Goal: Register for event/course

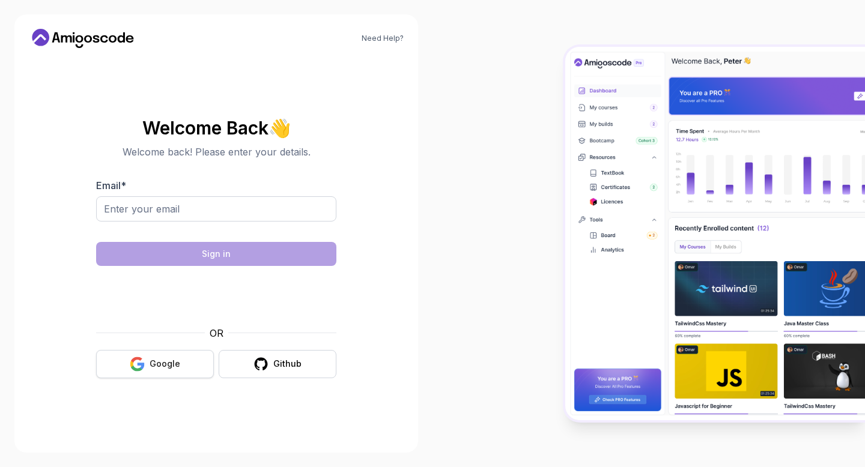
click at [176, 355] on button "Google" at bounding box center [155, 364] width 118 height 28
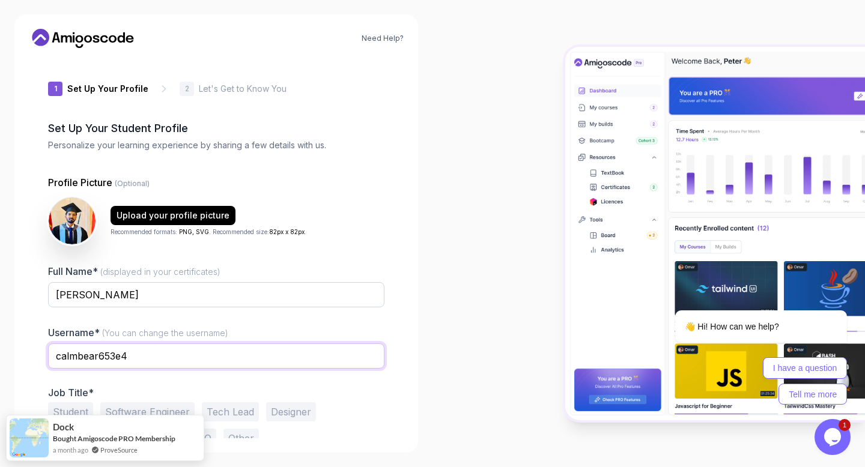
click at [157, 352] on input "calmbear653e4" at bounding box center [216, 355] width 336 height 25
drag, startPoint x: 157, startPoint y: 352, endPoint x: 50, endPoint y: 351, distance: 106.9
click at [50, 351] on input "calmbear653e4" at bounding box center [216, 355] width 336 height 25
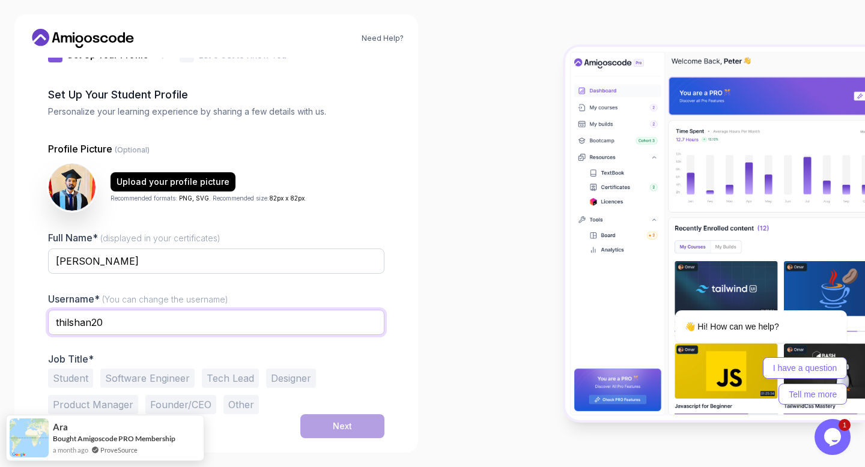
type input "thilshan20"
click at [149, 373] on button "Software Engineer" at bounding box center [147, 378] width 94 height 19
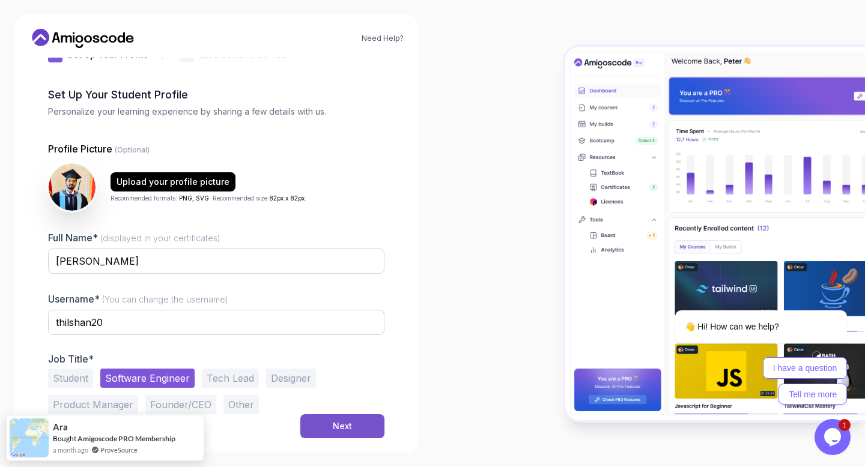
click at [307, 421] on button "Next" at bounding box center [342, 426] width 84 height 24
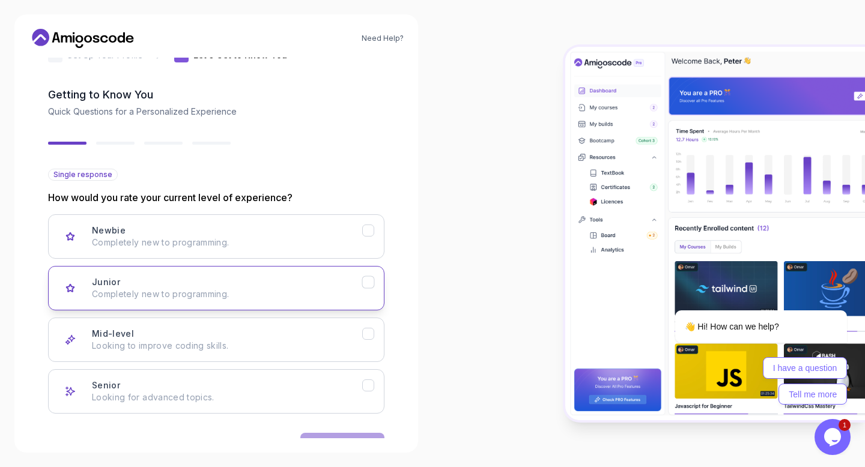
click at [262, 295] on p "Completely new to programming." at bounding box center [227, 294] width 270 height 12
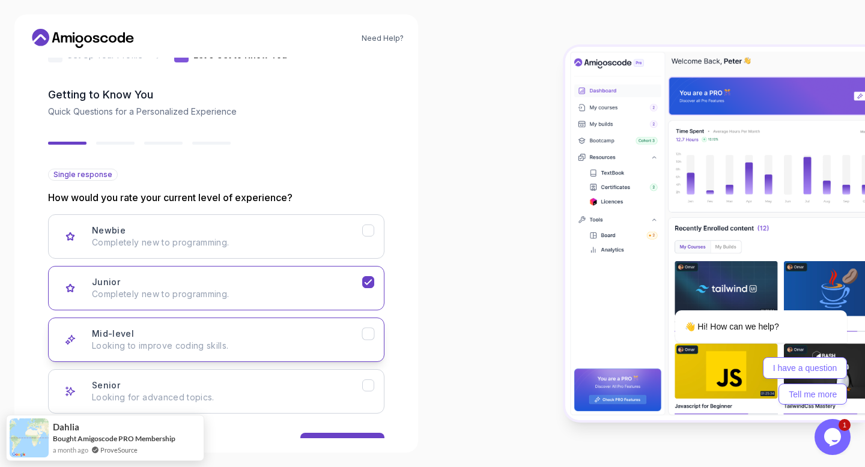
scroll to position [71, 0]
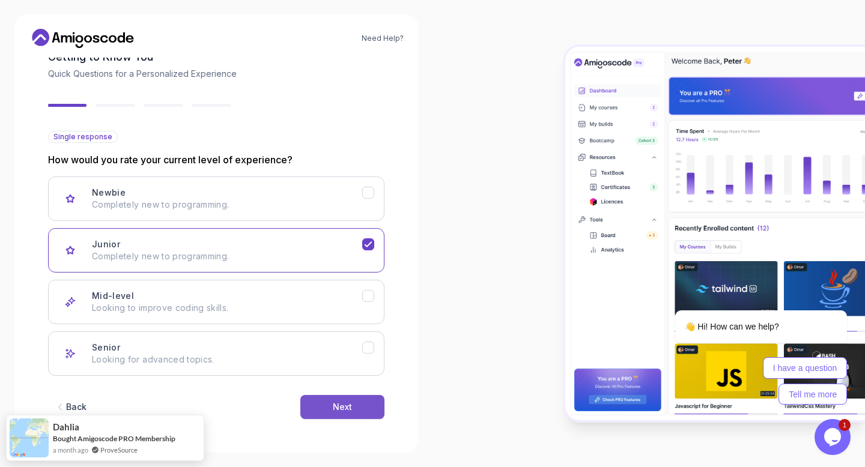
click at [353, 405] on button "Next" at bounding box center [342, 407] width 84 height 24
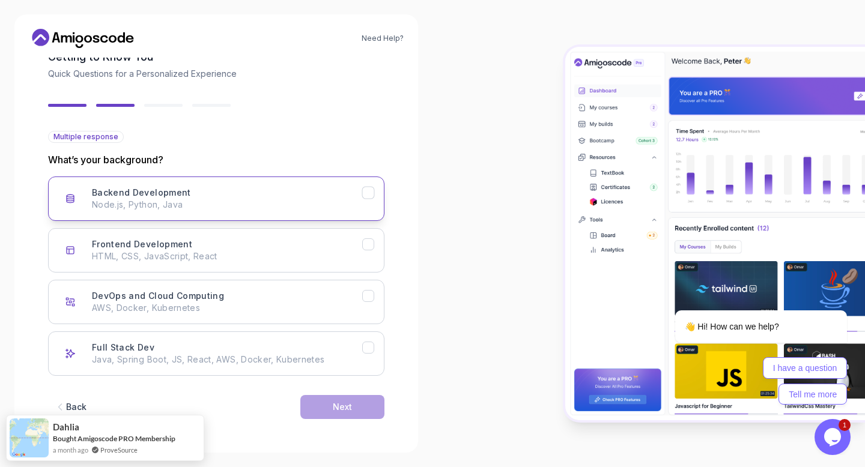
click at [280, 206] on p "Node.js, Python, Java" at bounding box center [227, 205] width 270 height 12
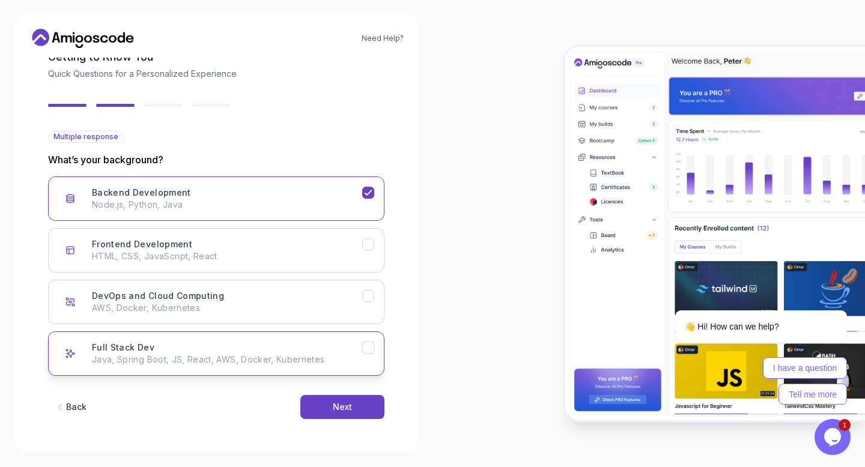
click at [334, 359] on p "Java, Spring Boot, JS, React, AWS, Docker, Kubernetes" at bounding box center [227, 360] width 270 height 12
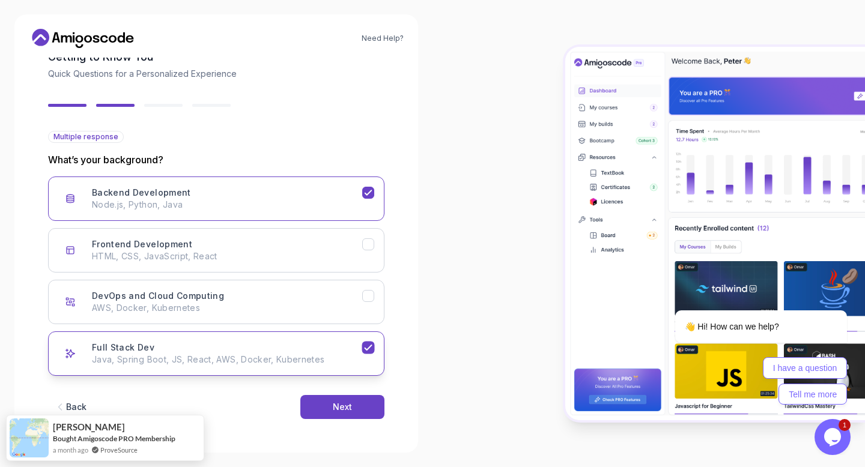
click at [347, 363] on p "Java, Spring Boot, JS, React, AWS, Docker, Kubernetes" at bounding box center [227, 360] width 270 height 12
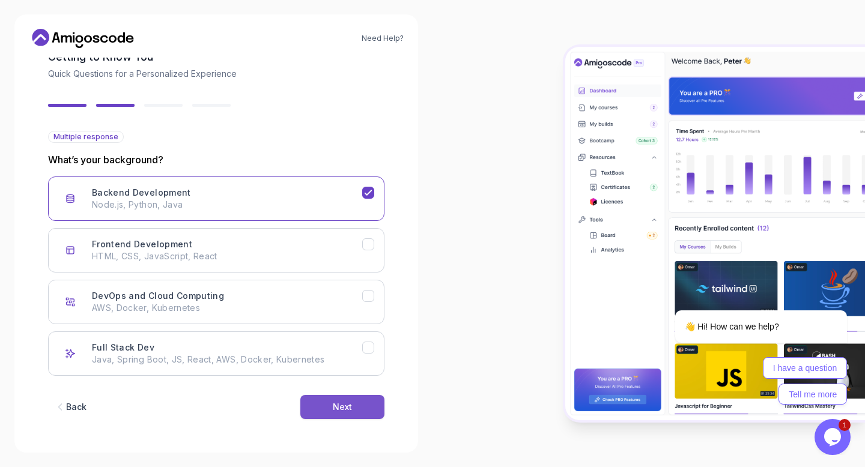
click at [334, 400] on button "Next" at bounding box center [342, 407] width 84 height 24
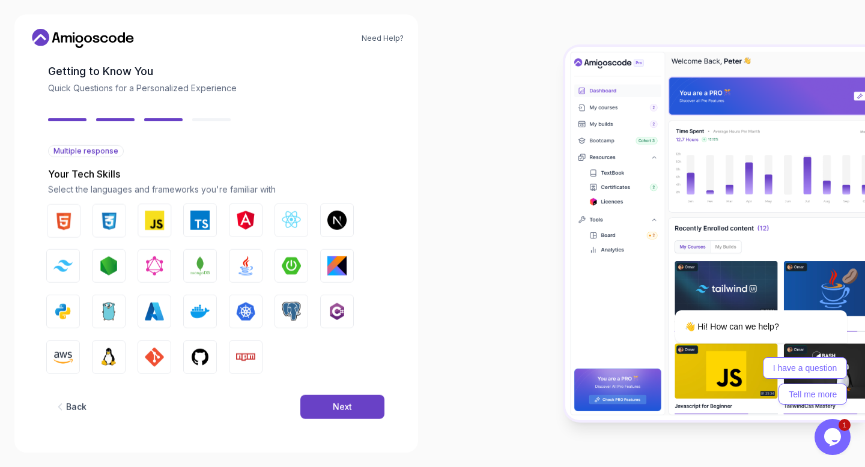
scroll to position [57, 0]
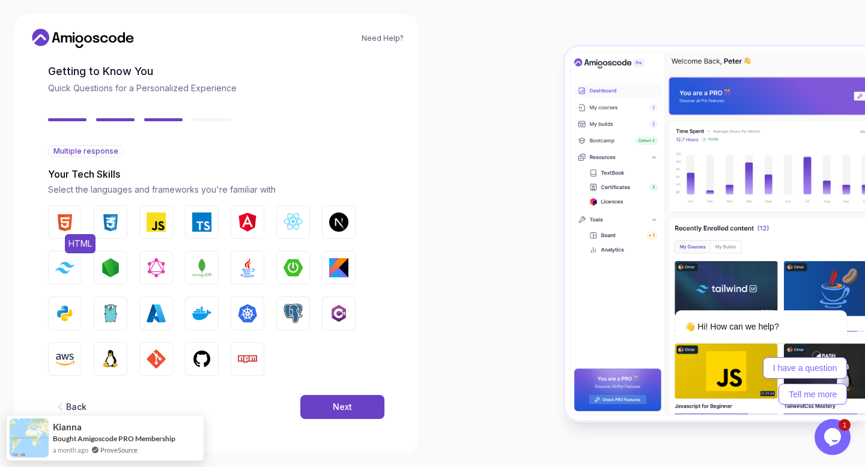
click at [65, 219] on img "button" at bounding box center [64, 222] width 19 height 19
click at [109, 219] on img "button" at bounding box center [110, 222] width 19 height 19
click at [139, 219] on div "HTML CSS JavaScript TypeScript Angular React.js Next.js Tailwind CSS Node.js Gr…" at bounding box center [216, 290] width 336 height 171
click at [161, 220] on img "button" at bounding box center [156, 222] width 19 height 19
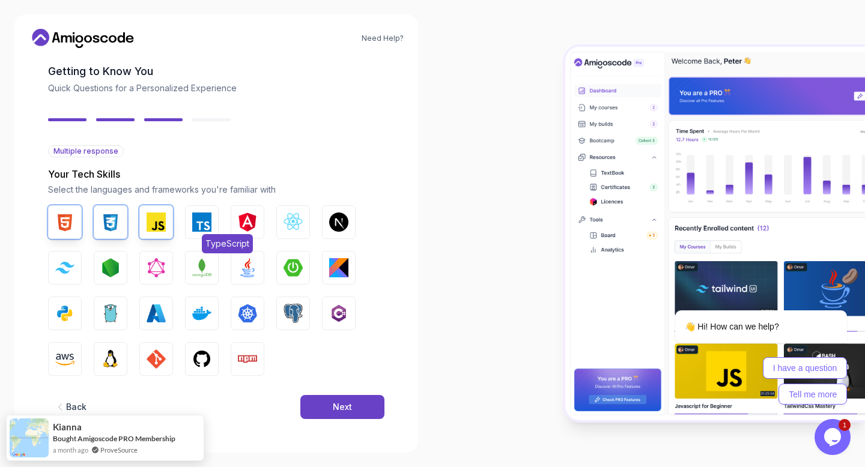
click at [187, 220] on button "TypeScript" at bounding box center [202, 222] width 34 height 34
click at [288, 225] on img "button" at bounding box center [292, 222] width 19 height 19
click at [337, 227] on img "button" at bounding box center [338, 222] width 19 height 19
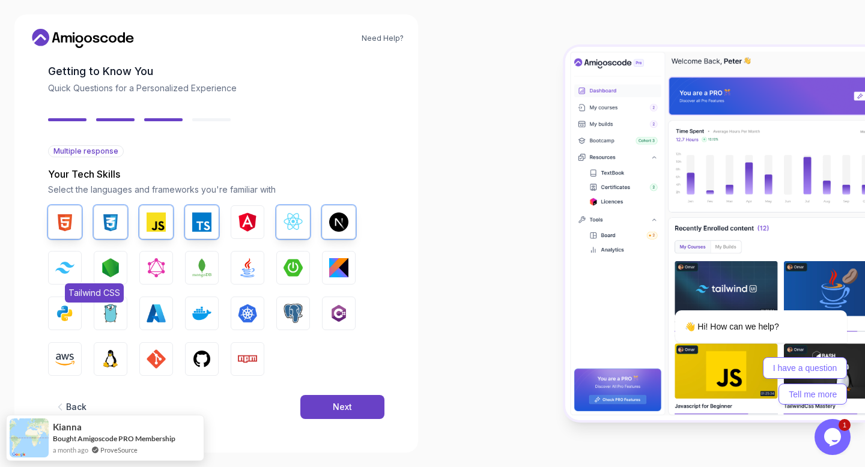
click at [73, 267] on img "button" at bounding box center [64, 267] width 19 height 11
click at [112, 273] on img "button" at bounding box center [110, 267] width 19 height 19
click at [201, 267] on img "button" at bounding box center [201, 267] width 19 height 19
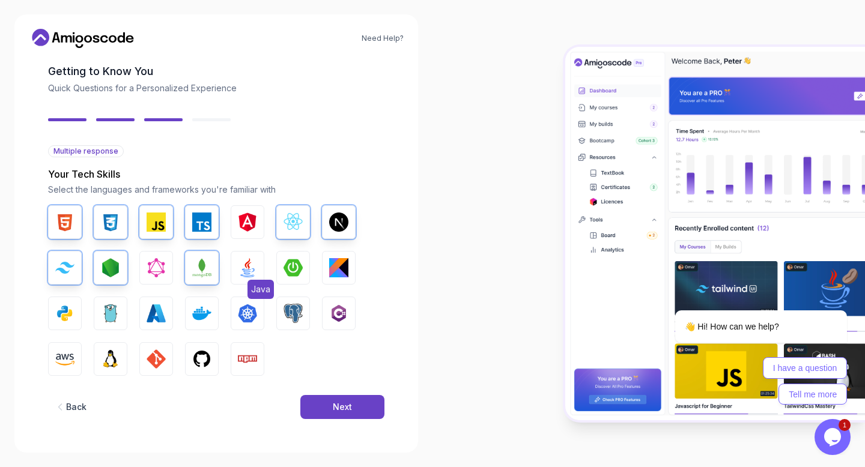
click at [253, 267] on img "button" at bounding box center [247, 267] width 19 height 19
click at [283, 262] on img "button" at bounding box center [292, 267] width 19 height 19
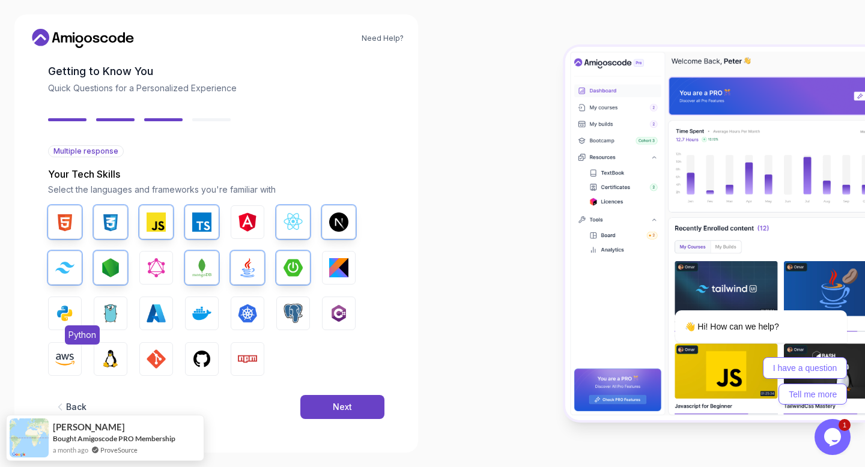
click at [54, 307] on button "Python" at bounding box center [65, 314] width 34 height 34
click at [195, 309] on img "button" at bounding box center [201, 313] width 19 height 19
click at [283, 310] on img "button" at bounding box center [292, 313] width 19 height 19
click at [340, 311] on img "button" at bounding box center [338, 313] width 19 height 19
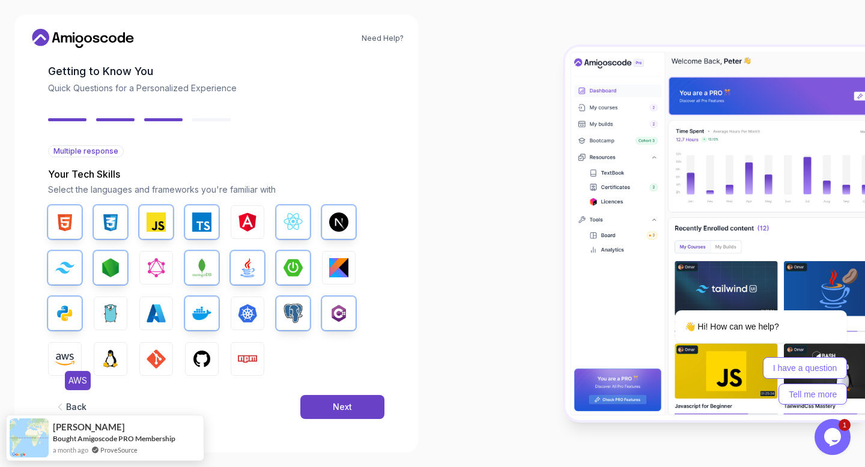
click at [51, 362] on button "AWS" at bounding box center [65, 359] width 34 height 34
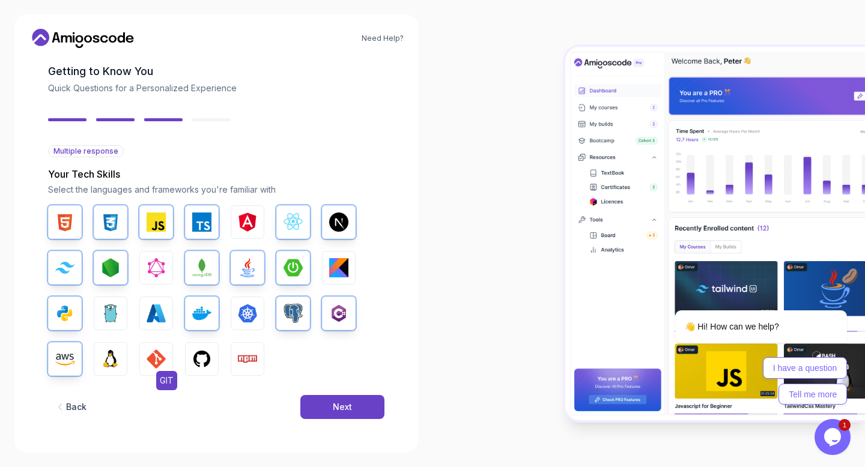
click at [149, 358] on img "button" at bounding box center [156, 358] width 19 height 19
click at [211, 354] on button "GitHub" at bounding box center [202, 359] width 34 height 34
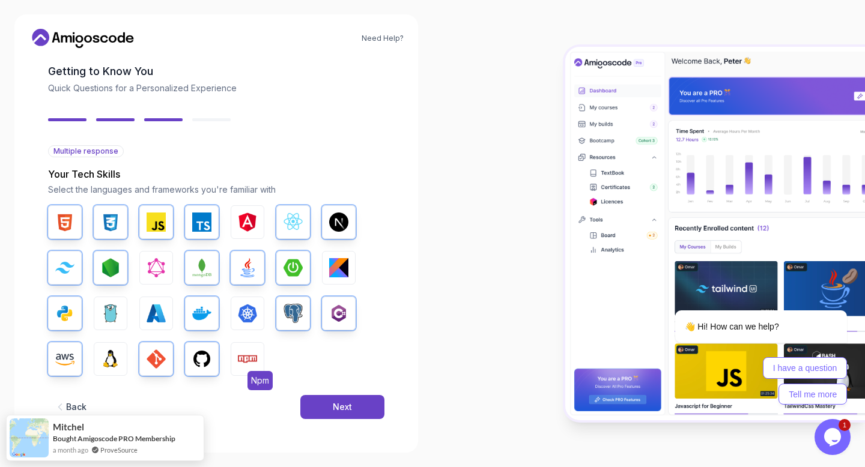
click at [246, 354] on img "button" at bounding box center [247, 358] width 19 height 19
click at [316, 411] on button "Next" at bounding box center [342, 407] width 84 height 24
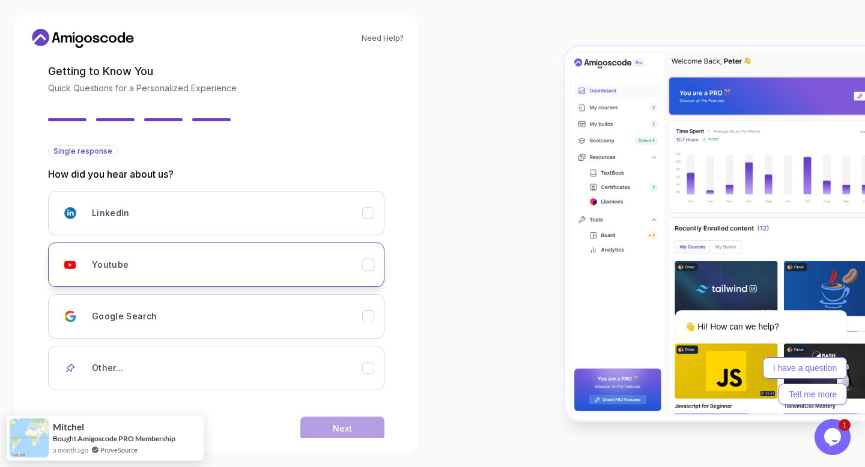
click at [303, 267] on div "Youtube" at bounding box center [227, 265] width 270 height 24
click at [333, 423] on div "Next" at bounding box center [342, 429] width 19 height 12
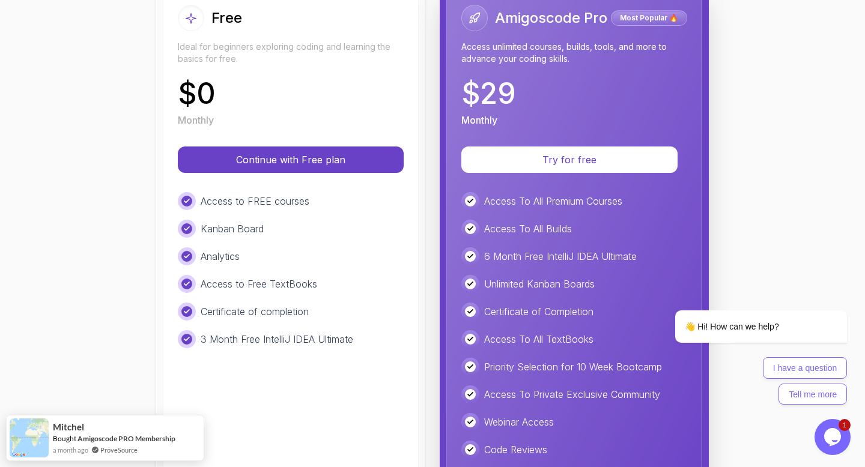
scroll to position [186, 0]
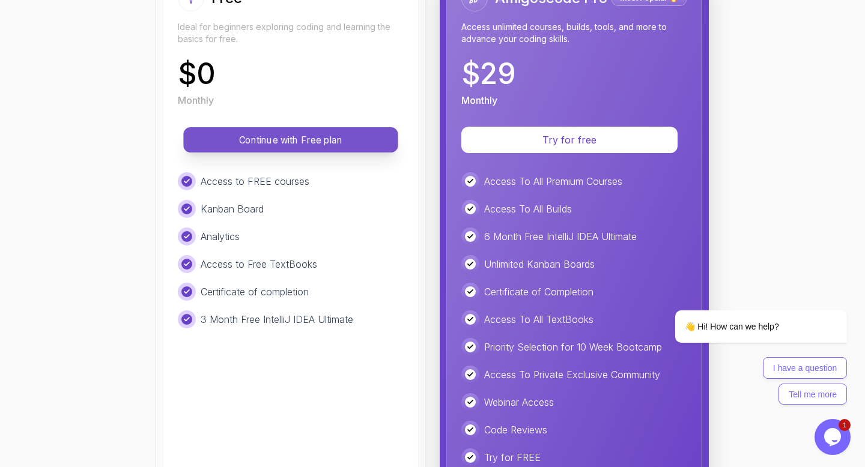
click at [304, 134] on p "Continue with Free plan" at bounding box center [290, 140] width 187 height 14
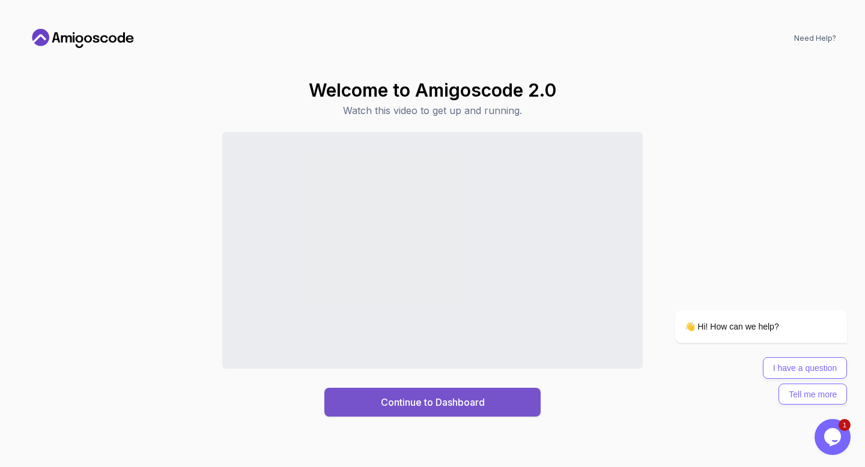
click at [501, 397] on button "Continue to Dashboard" at bounding box center [432, 402] width 216 height 29
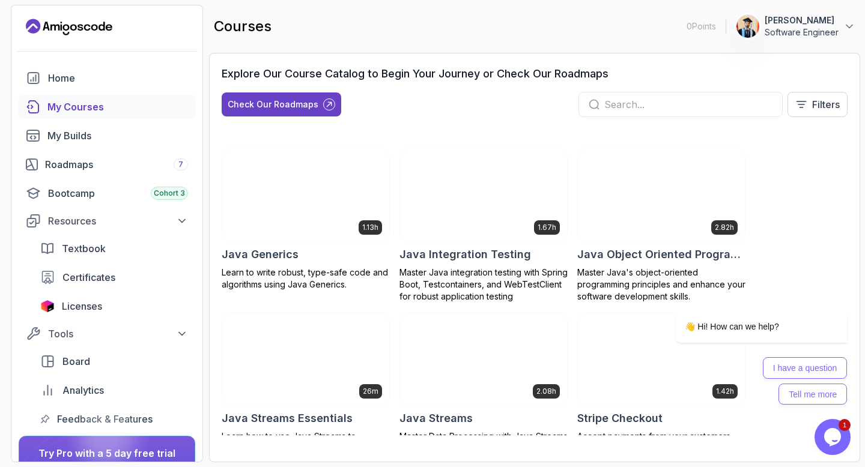
scroll to position [1011, 0]
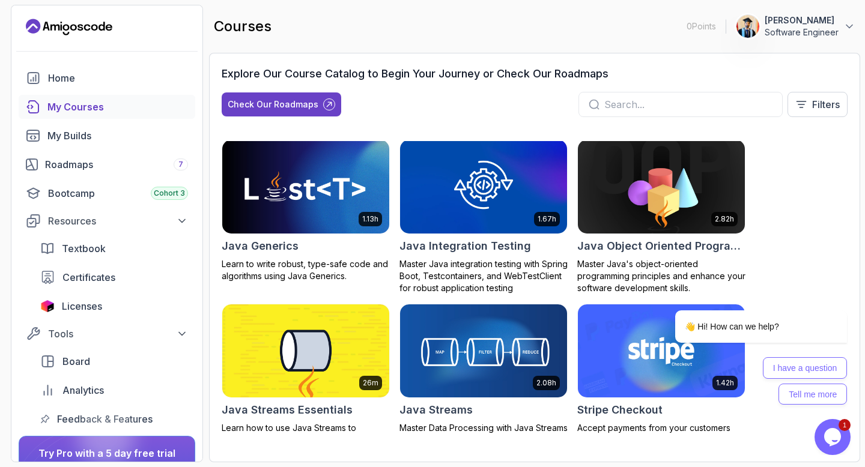
click at [743, 71] on div "Explore Our Course Catalog to Begin Your Journey or Check Our Roadmaps" at bounding box center [535, 73] width 626 height 17
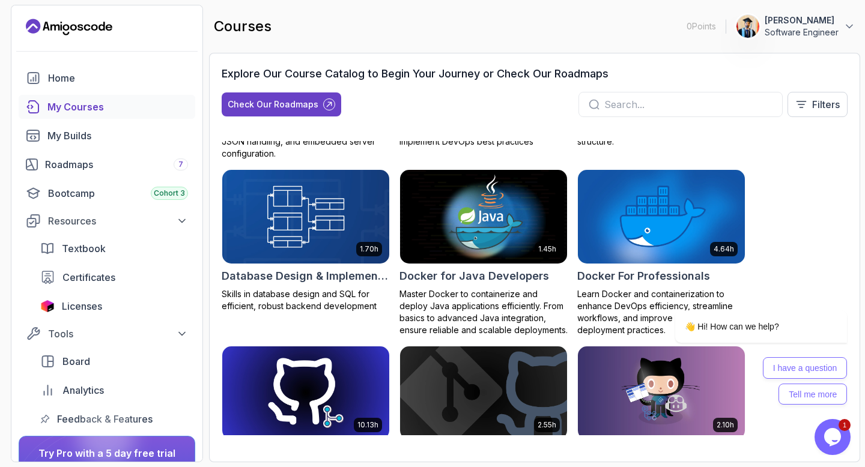
scroll to position [311, 0]
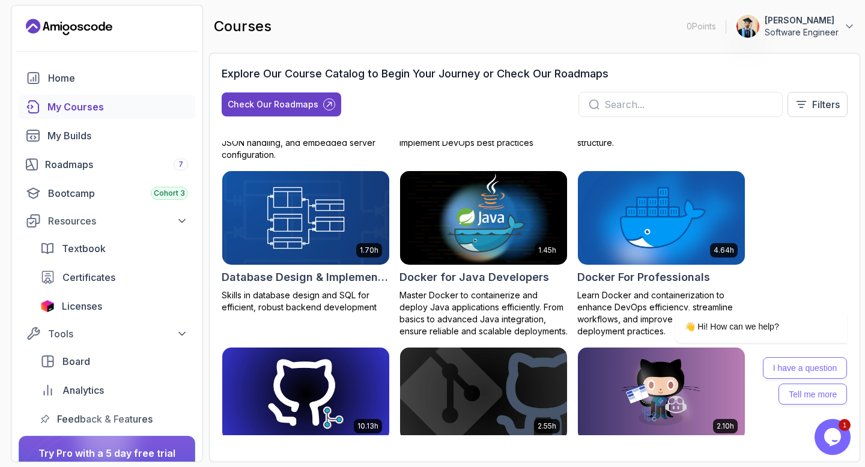
click at [480, 249] on img at bounding box center [483, 218] width 175 height 98
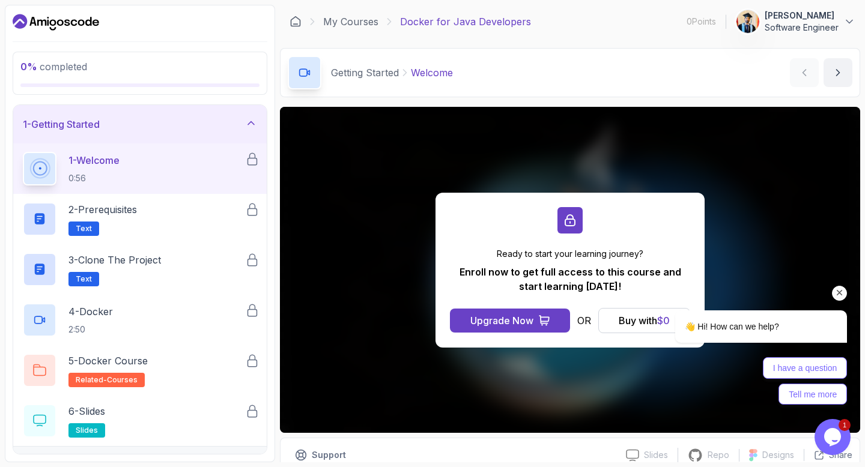
click at [640, 318] on div "👋 Hi! How can we help? I have a question Tell me more" at bounding box center [744, 312] width 216 height 198
click at [658, 320] on div "👋 Hi! How can we help?" at bounding box center [746, 326] width 204 height 33
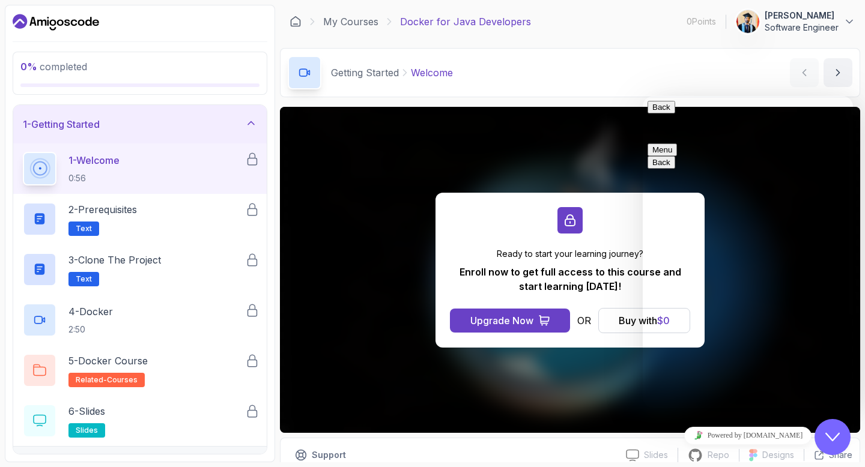
click at [700, 71] on div "Getting Started Welcome Welcome by [PERSON_NAME]" at bounding box center [570, 72] width 580 height 49
click at [618, 321] on div "Buy with $ 0" at bounding box center [643, 320] width 51 height 14
click at [601, 277] on p "Enroll now to get full access to this course and start learning [DATE]!" at bounding box center [570, 279] width 240 height 29
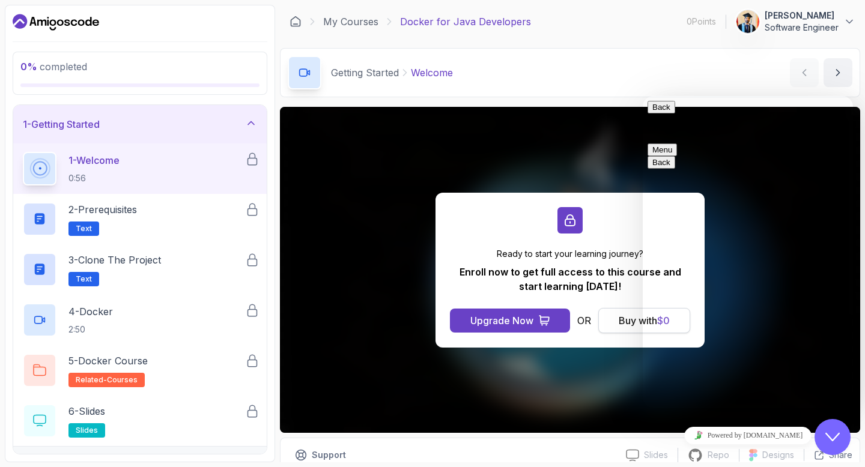
click at [614, 312] on button "Buy with $ 0" at bounding box center [644, 320] width 92 height 25
click at [835, 442] on icon "Close Chat This icon closes the chat window." at bounding box center [832, 437] width 14 height 14
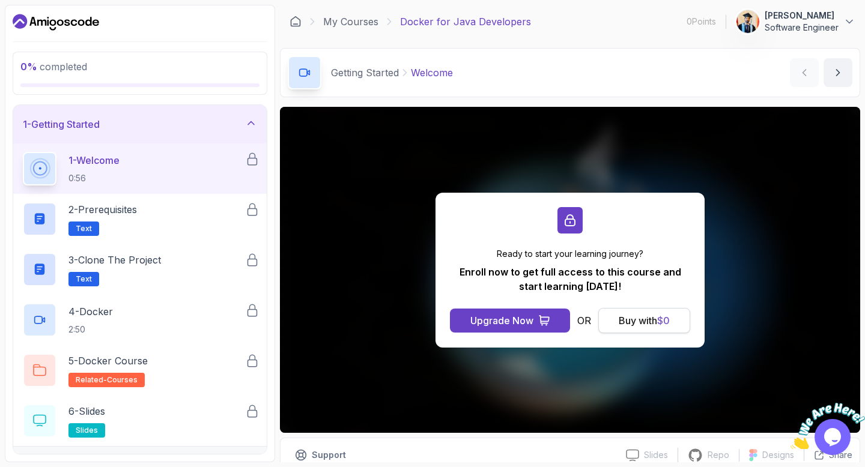
click at [650, 319] on div "Buy with $ 0" at bounding box center [643, 320] width 51 height 14
